Goal: Navigation & Orientation: Find specific page/section

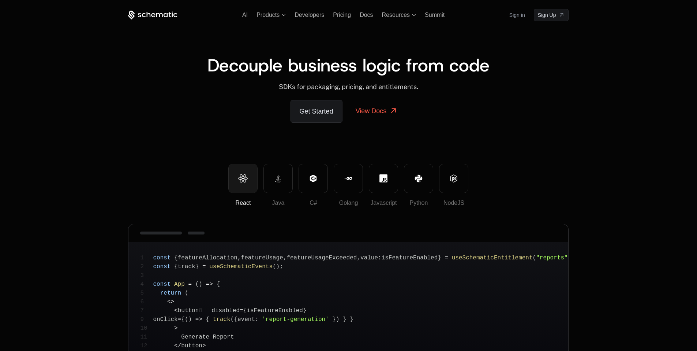
click at [143, 16] on icon at bounding box center [144, 15] width 4 height 4
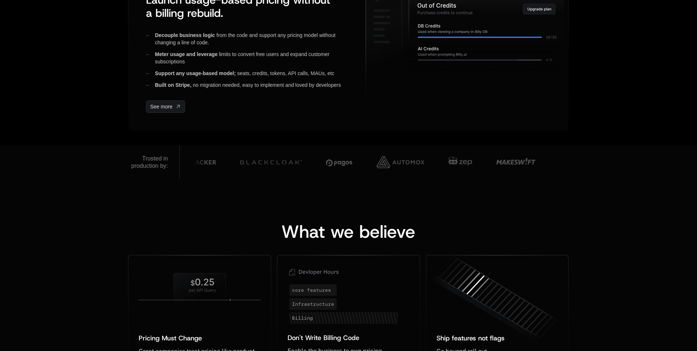
scroll to position [285, 0]
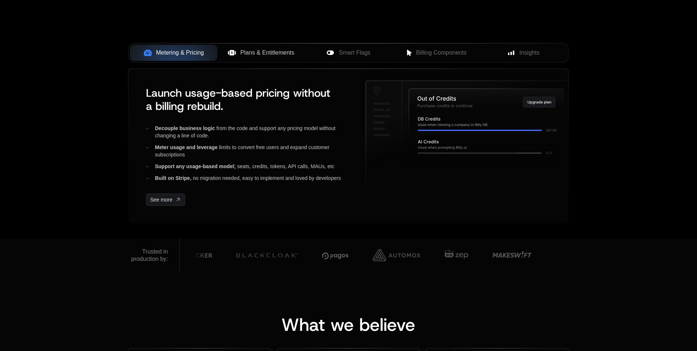
click at [247, 51] on span "Plans & Entitlements" at bounding box center [268, 52] width 54 height 9
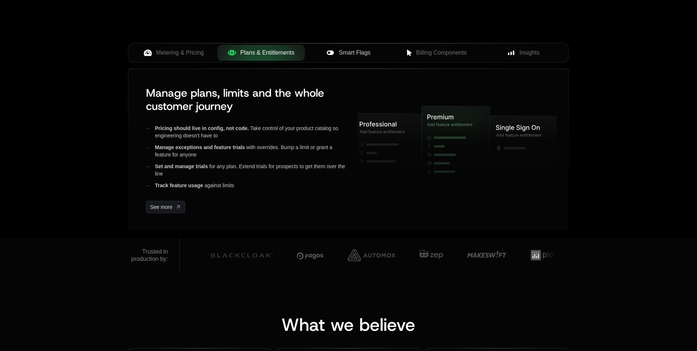
click at [335, 48] on div "Smart Flags" at bounding box center [349, 52] width 76 height 9
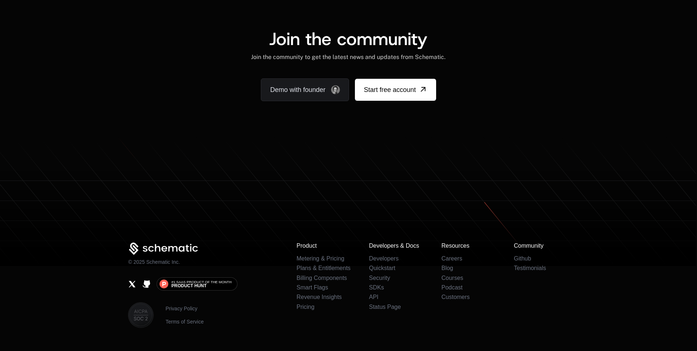
scroll to position [4441, 0]
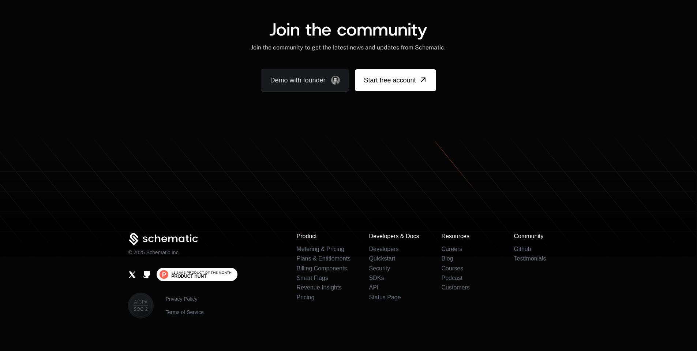
click at [203, 274] on span "Product Hunt" at bounding box center [188, 276] width 35 height 4
